Goal: Task Accomplishment & Management: Complete application form

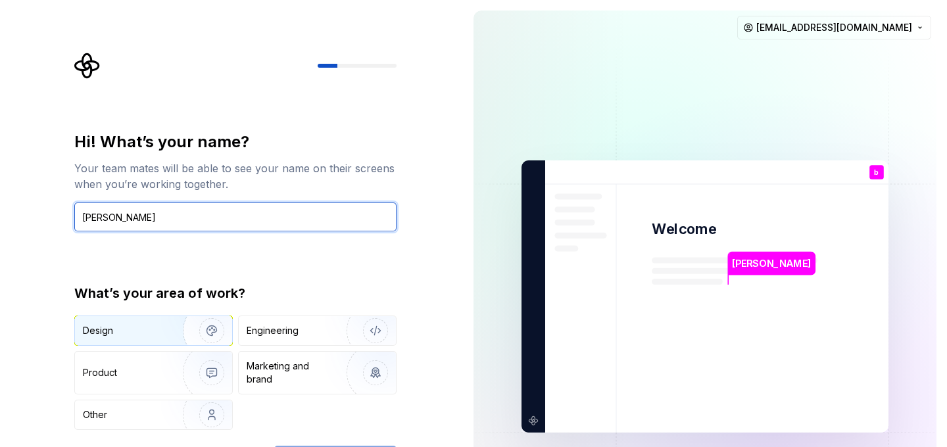
type input "[PERSON_NAME]"
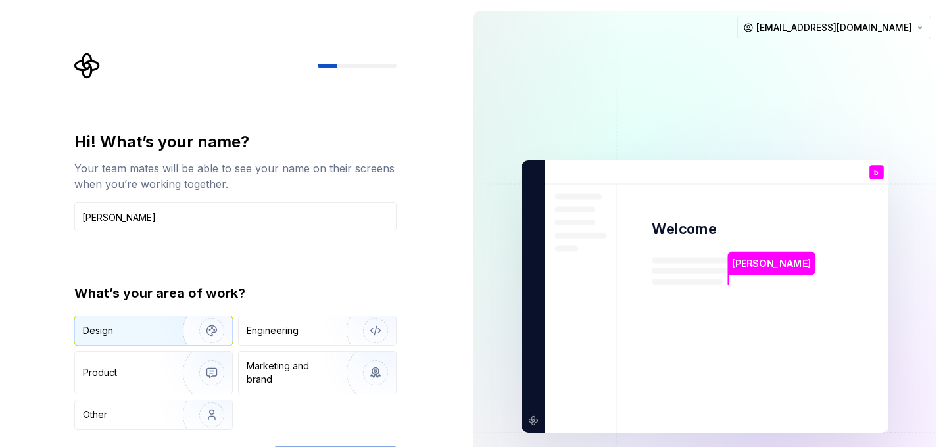
click at [210, 327] on img "button" at bounding box center [203, 331] width 84 height 88
click at [24, 358] on div "Hi! What’s your name? Your team mates will be able to see your name on their sc…" at bounding box center [231, 296] width 463 height 593
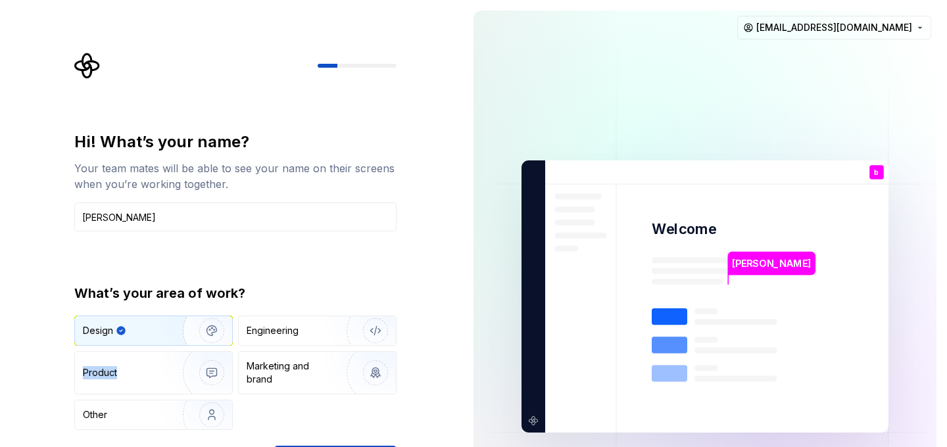
click at [24, 358] on div "Hi! What’s your name? Your team mates will be able to see your name on their sc…" at bounding box center [231, 296] width 463 height 593
click at [446, 250] on div "Hi! What’s your name? Your team mates will be able to see your name on their sc…" at bounding box center [231, 296] width 463 height 593
click at [218, 359] on img "button" at bounding box center [203, 373] width 84 height 88
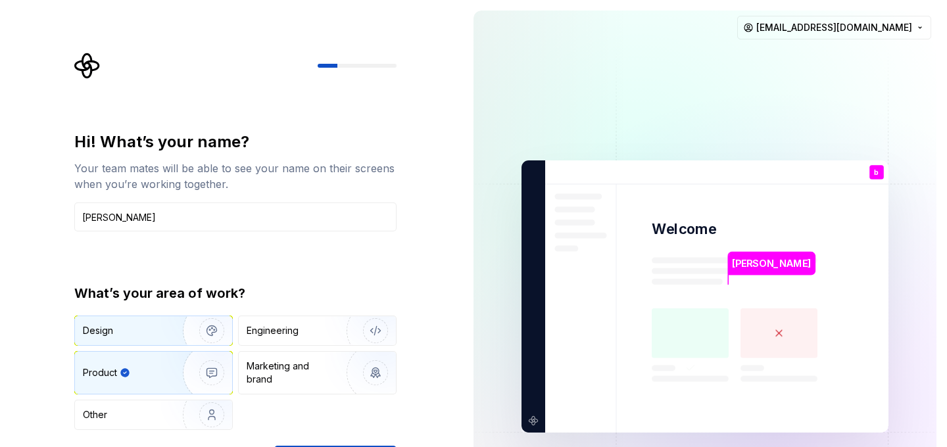
click at [203, 334] on img "button" at bounding box center [203, 331] width 84 height 88
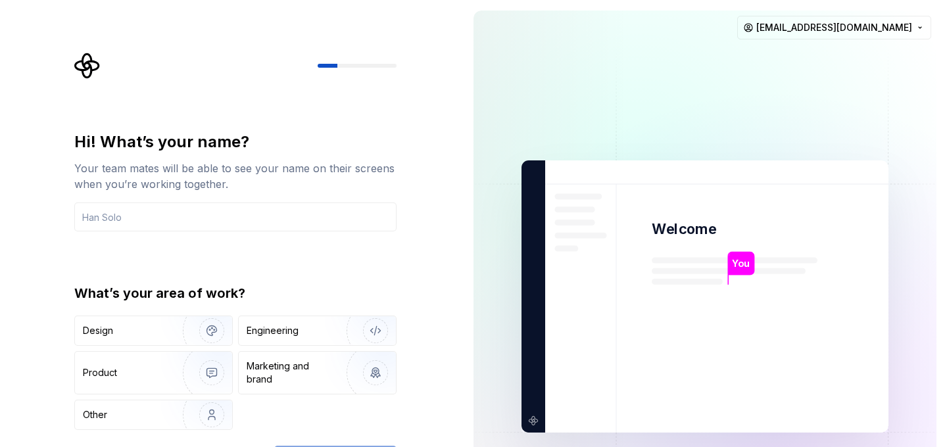
click at [334, 235] on div "Hi! What’s your name? Your team mates will be able to see your name on their sc…" at bounding box center [235, 281] width 322 height 299
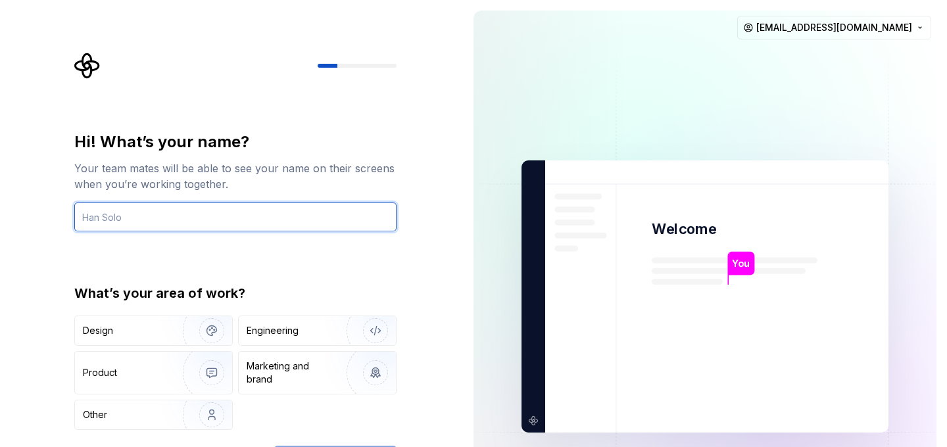
click at [231, 209] on input "text" at bounding box center [235, 217] width 322 height 29
type input "billh"
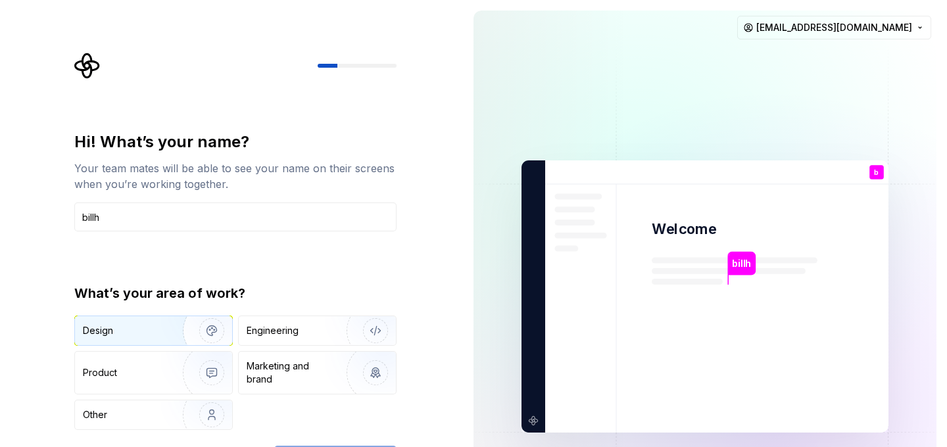
click at [198, 338] on img "button" at bounding box center [203, 331] width 84 height 88
click at [101, 444] on div "Hi! What’s your name? Your team mates will be able to see your name on their sc…" at bounding box center [235, 303] width 322 height 343
click at [372, 97] on div "Hi! What’s your name? Your team mates will be able to see your name on their sc…" at bounding box center [239, 264] width 346 height 422
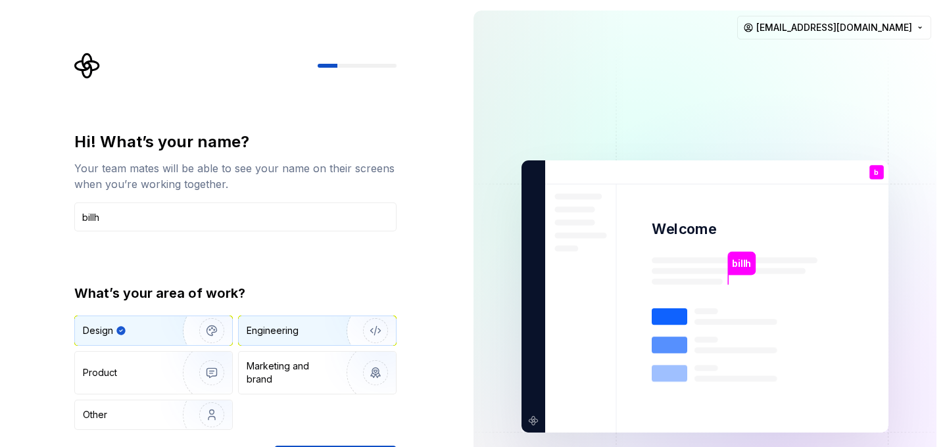
click at [290, 331] on div "Engineering" at bounding box center [273, 330] width 52 height 13
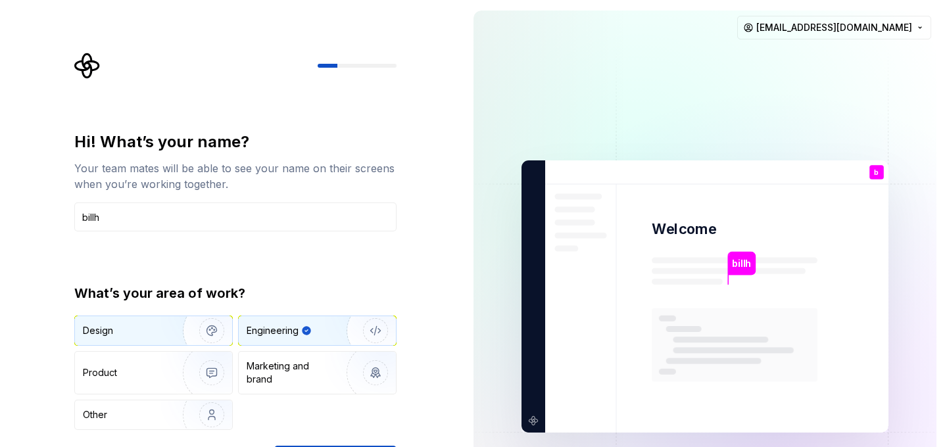
click at [184, 327] on img "button" at bounding box center [203, 331] width 84 height 88
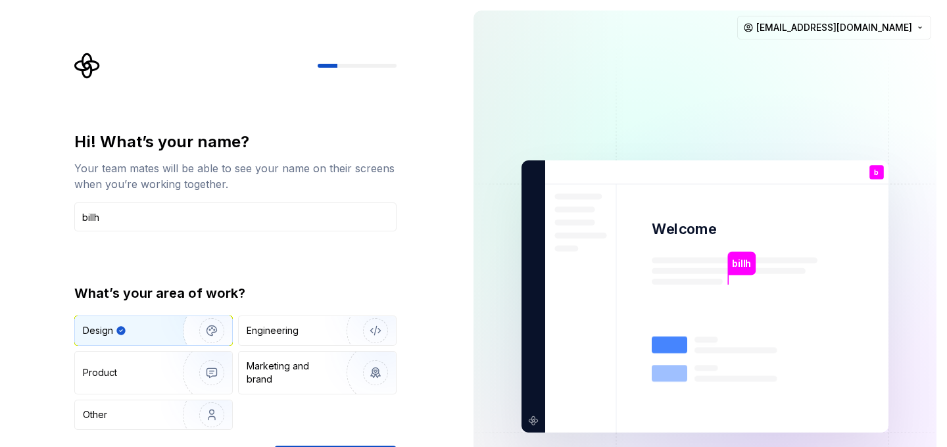
click at [338, 64] on div at bounding box center [357, 66] width 79 height 4
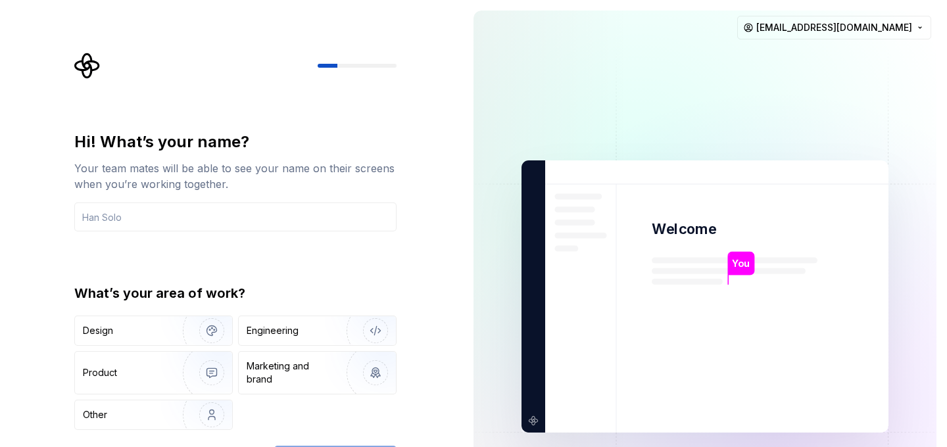
click at [324, 241] on div "Hi! What’s your name? Your team mates will be able to see your name on their sc…" at bounding box center [235, 281] width 322 height 299
